Goal: Information Seeking & Learning: Understand process/instructions

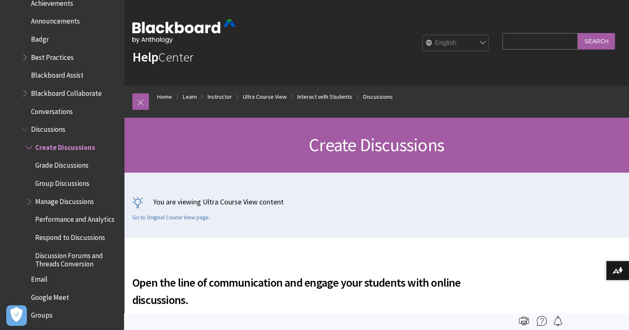
scroll to position [1120, 0]
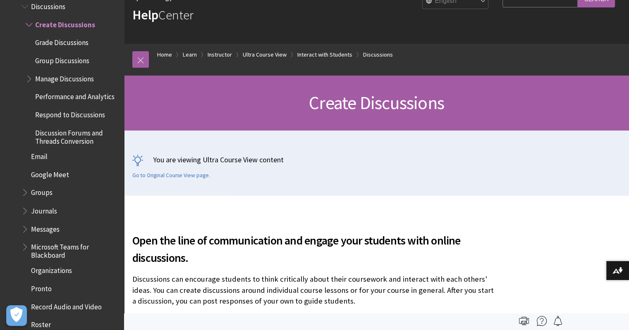
scroll to position [41, 0]
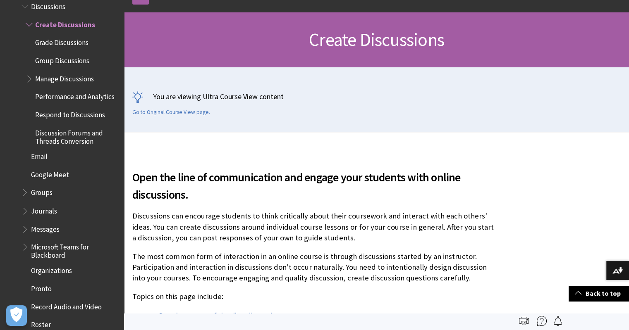
scroll to position [41, 0]
